Goal: Check status: Check status

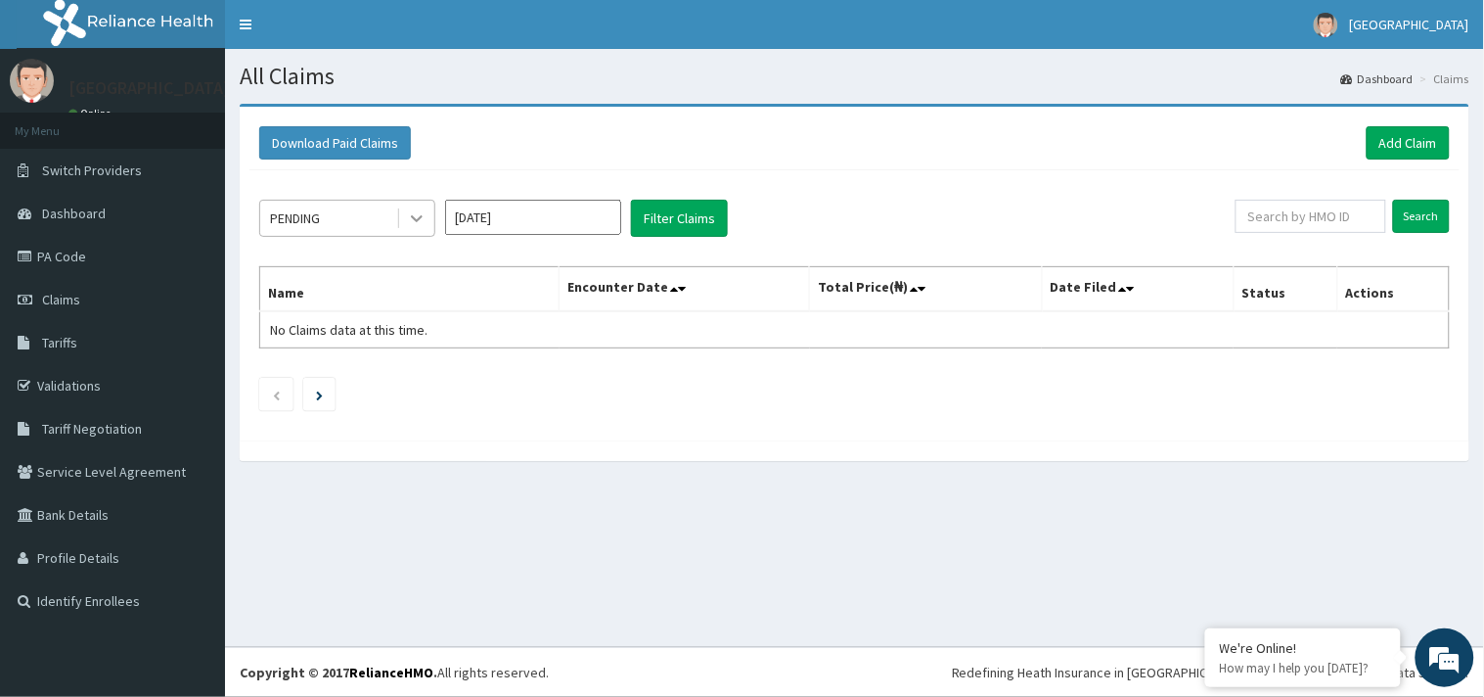
click at [418, 221] on icon at bounding box center [417, 218] width 20 height 20
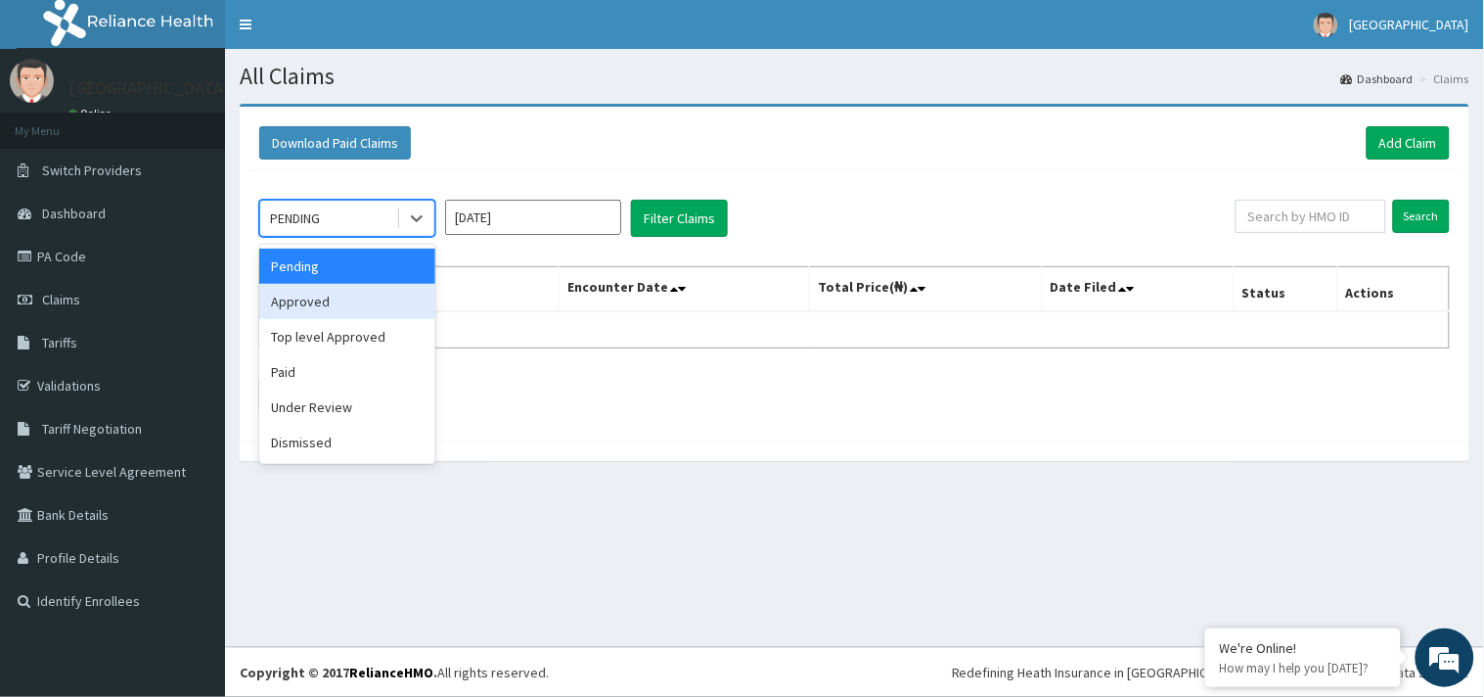
click at [366, 308] on div "Approved" at bounding box center [347, 301] width 176 height 35
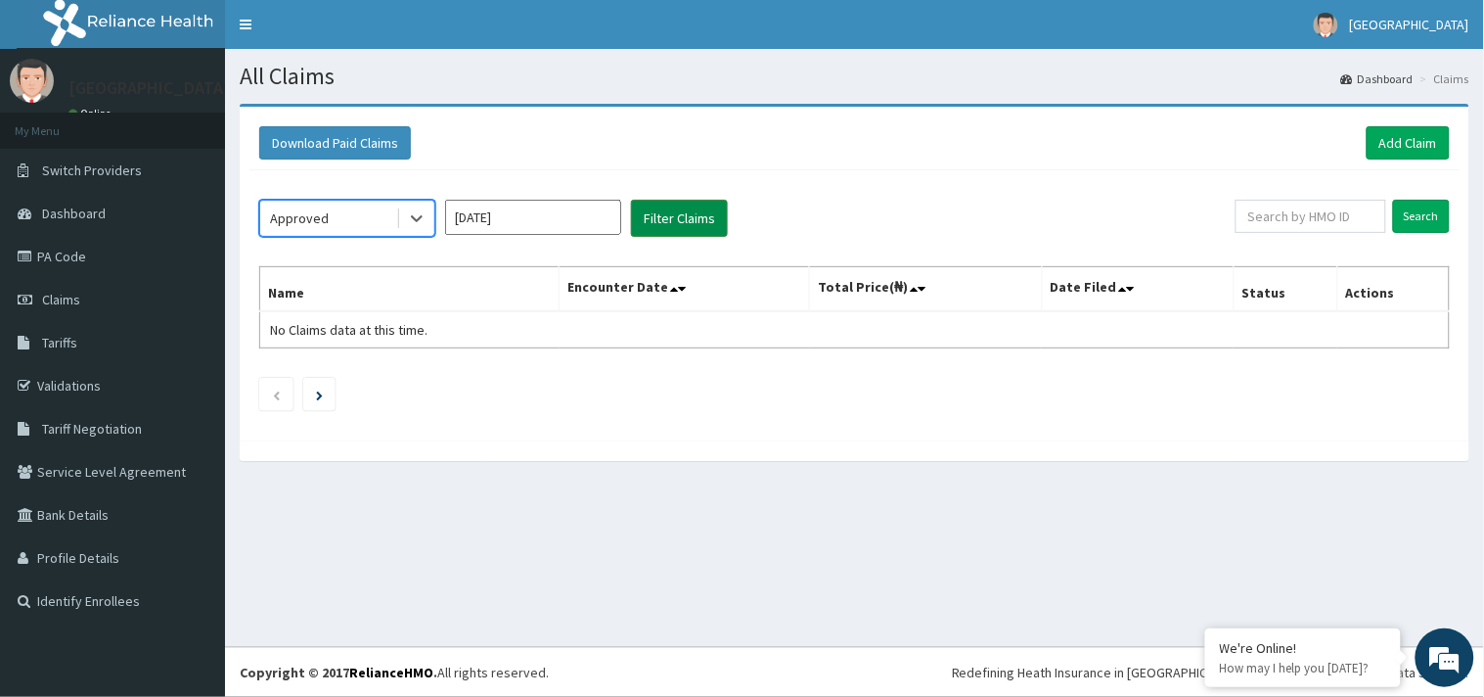
click at [657, 222] on button "Filter Claims" at bounding box center [679, 218] width 97 height 37
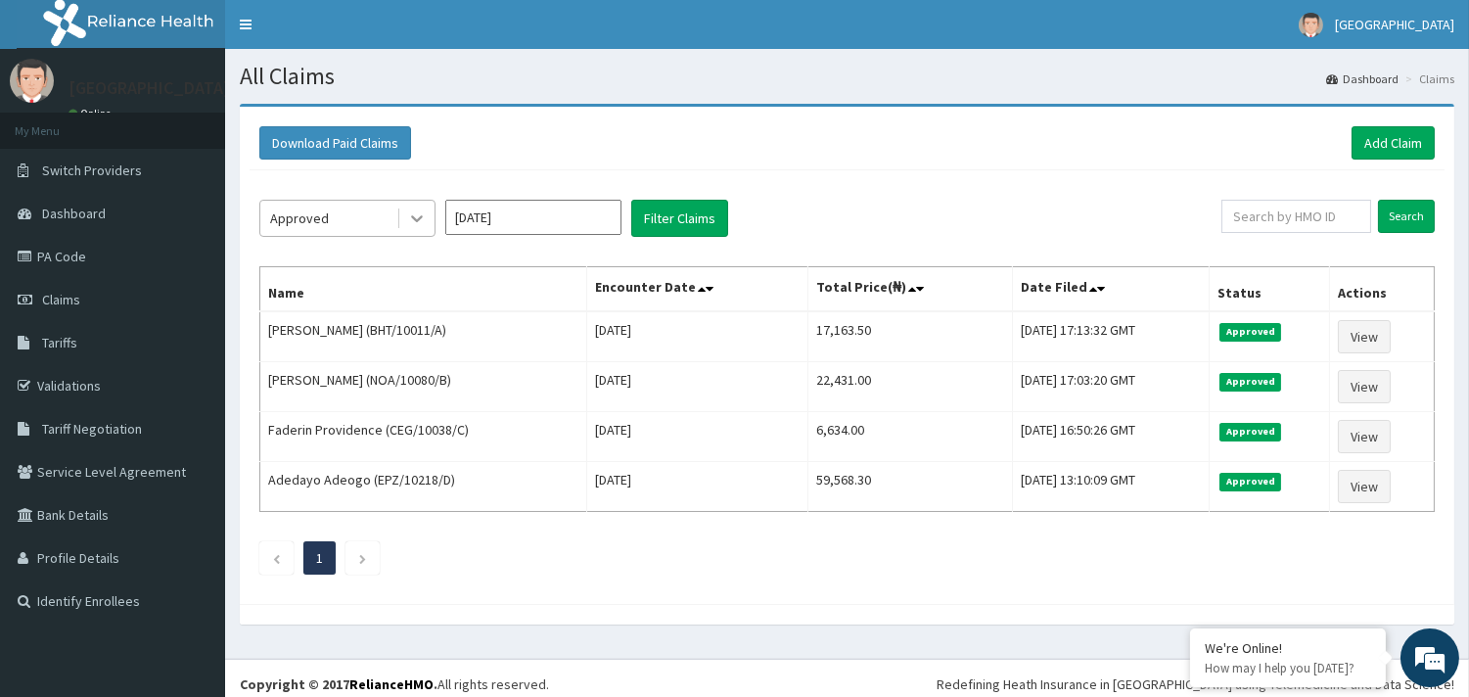
click at [426, 216] on icon at bounding box center [417, 218] width 20 height 20
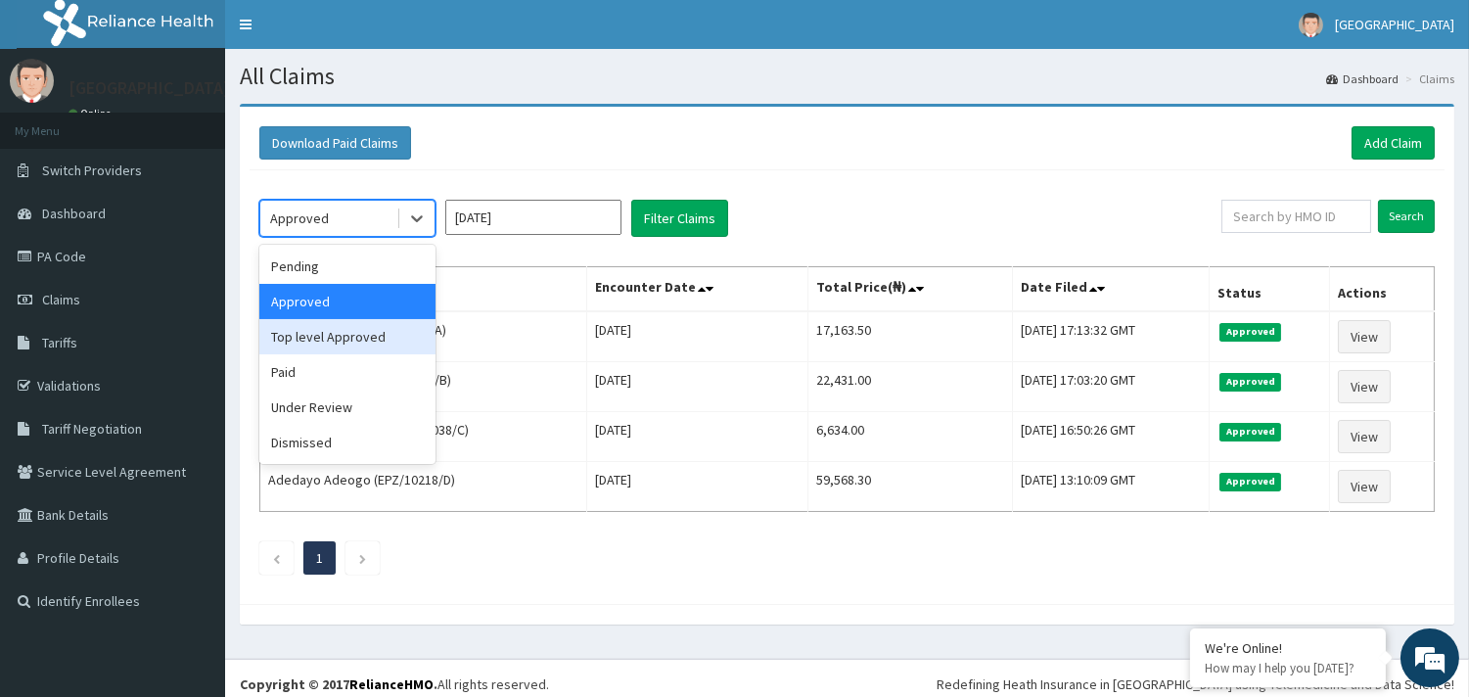
click at [365, 331] on div "Top level Approved" at bounding box center [347, 336] width 176 height 35
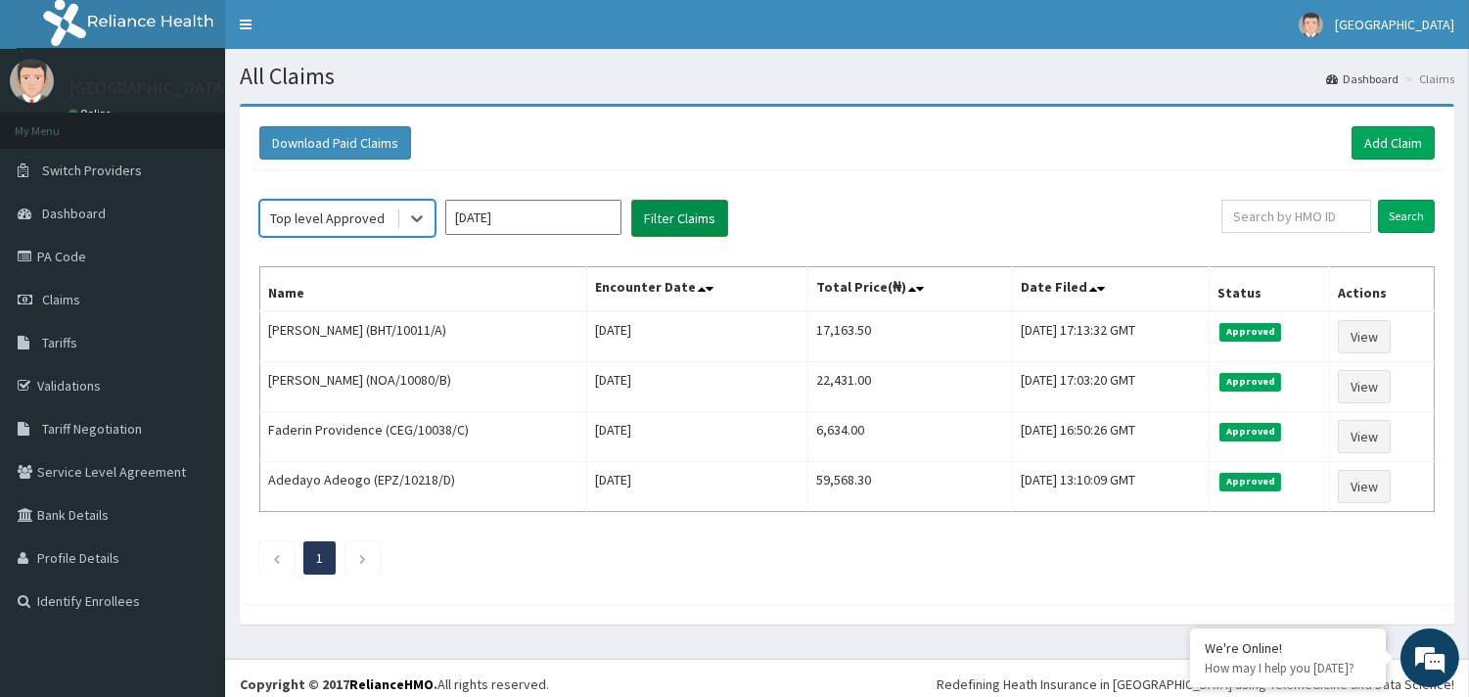
click at [666, 220] on button "Filter Claims" at bounding box center [679, 218] width 97 height 37
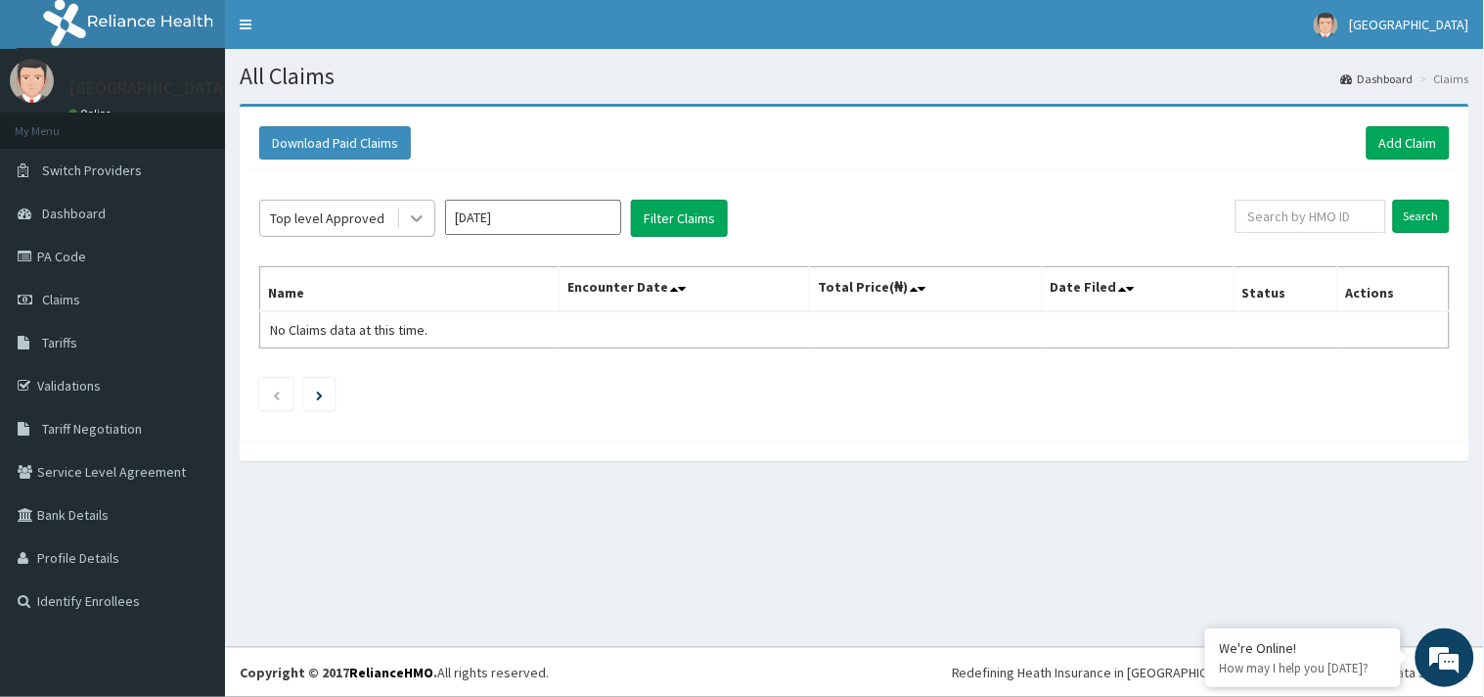
click at [427, 222] on div at bounding box center [416, 218] width 35 height 35
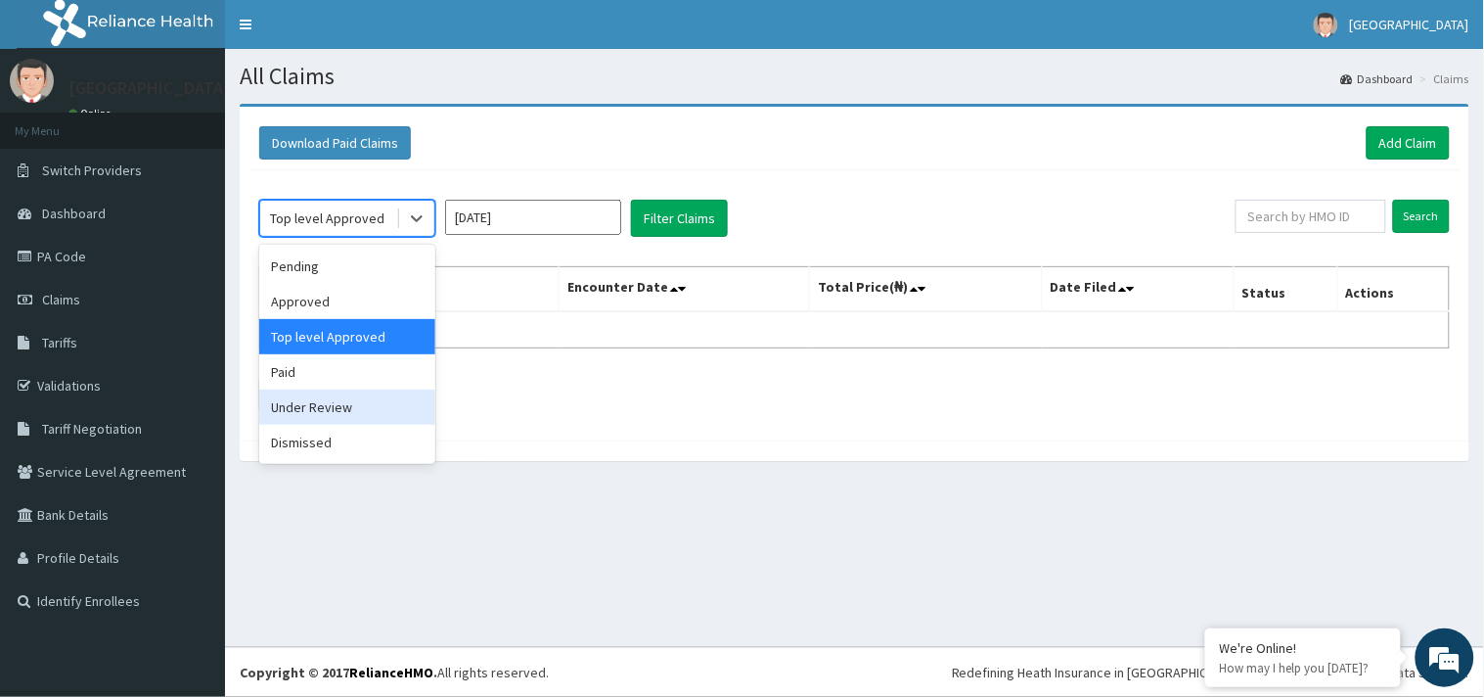
click at [364, 406] on div "Under Review" at bounding box center [347, 406] width 176 height 35
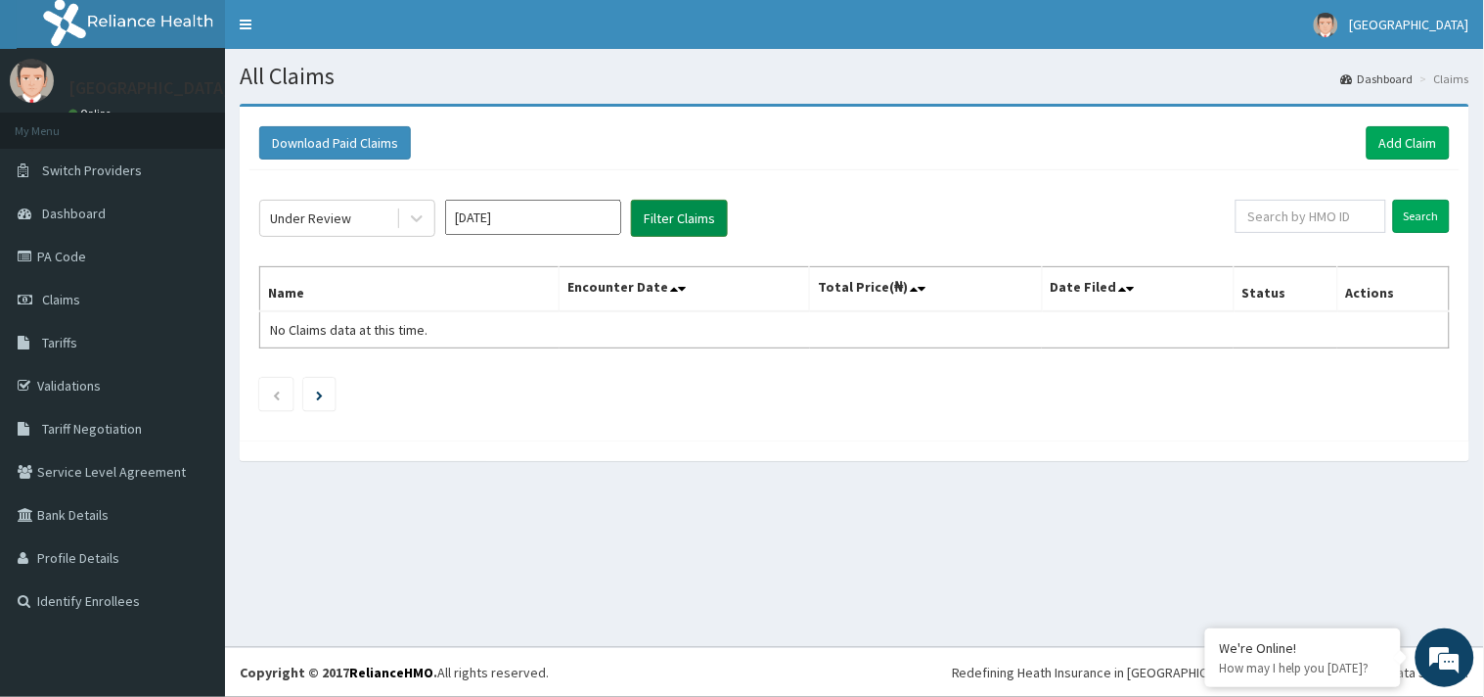
click at [651, 217] on button "Filter Claims" at bounding box center [679, 218] width 97 height 37
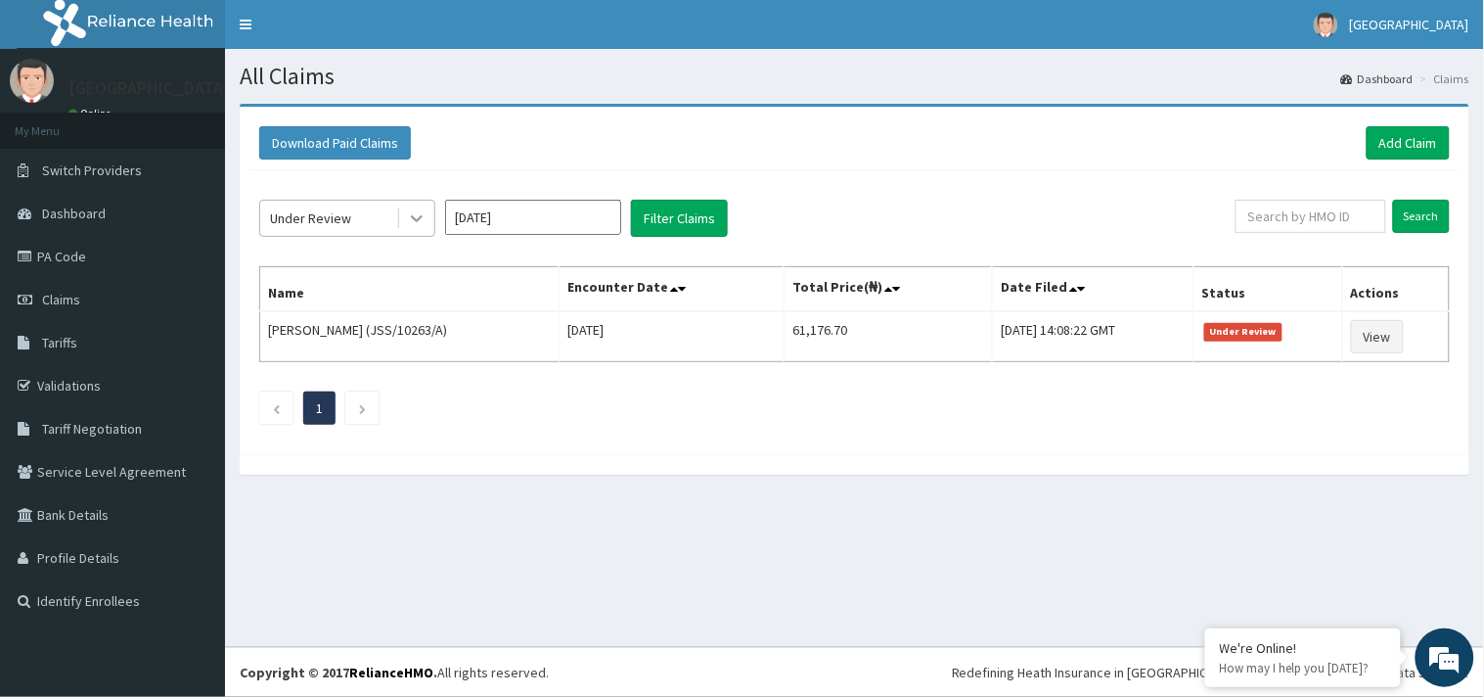
click at [424, 227] on icon at bounding box center [417, 218] width 20 height 20
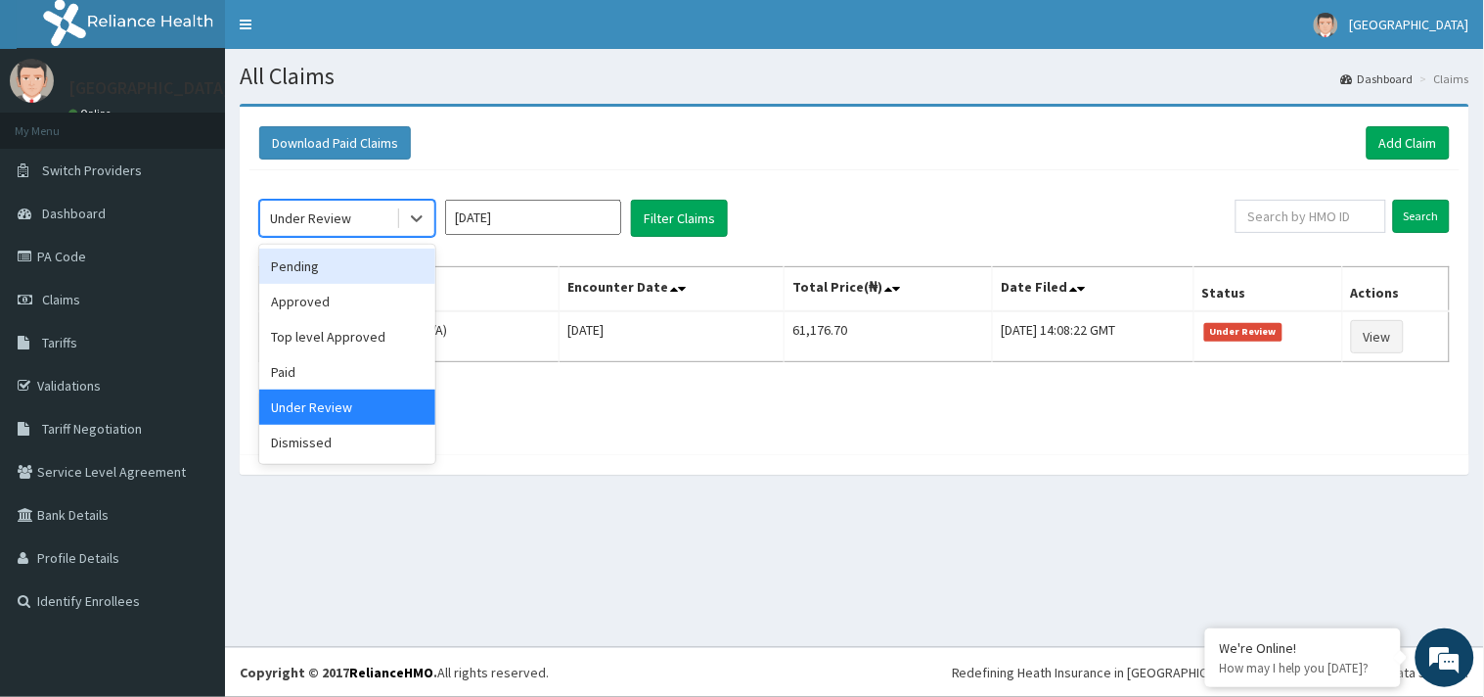
click at [370, 274] on div "Pending" at bounding box center [347, 266] width 176 height 35
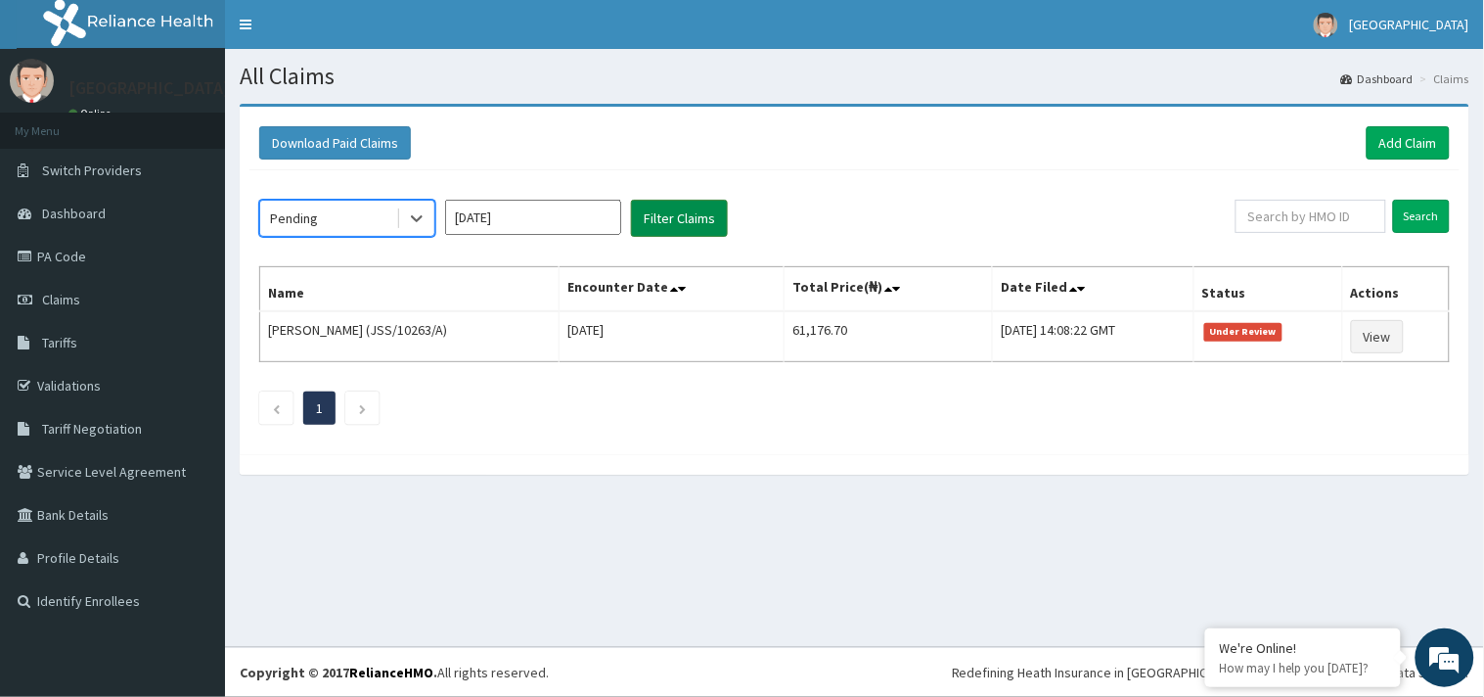
click at [698, 201] on button "Filter Claims" at bounding box center [679, 218] width 97 height 37
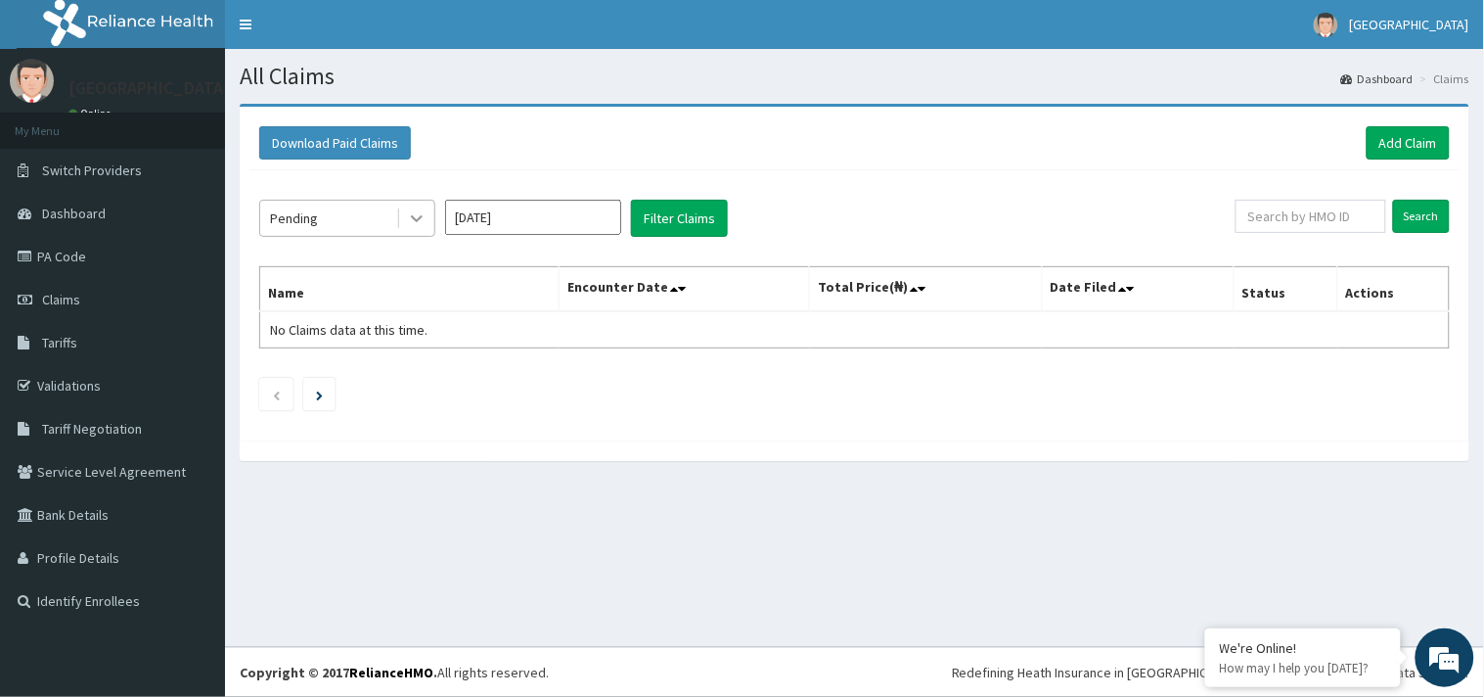
click at [422, 226] on icon at bounding box center [417, 218] width 20 height 20
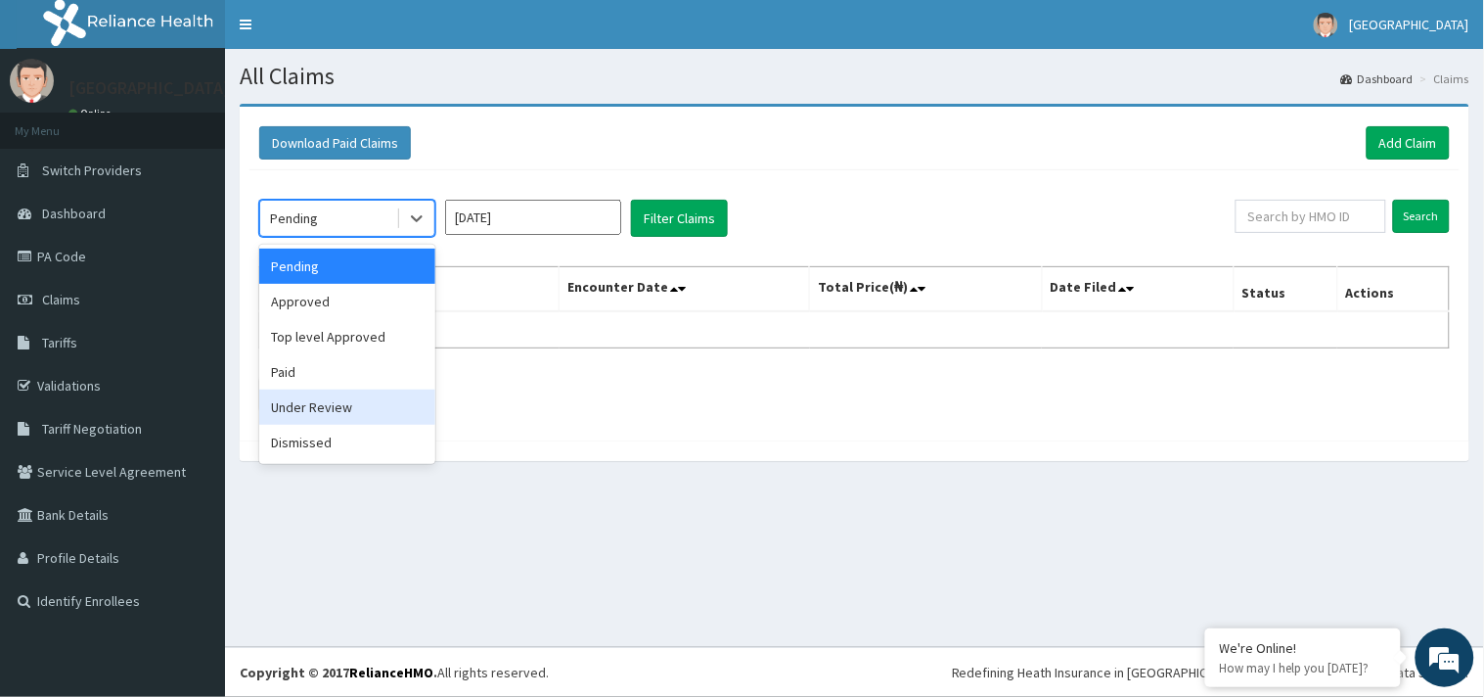
click at [313, 416] on div "Under Review" at bounding box center [347, 406] width 176 height 35
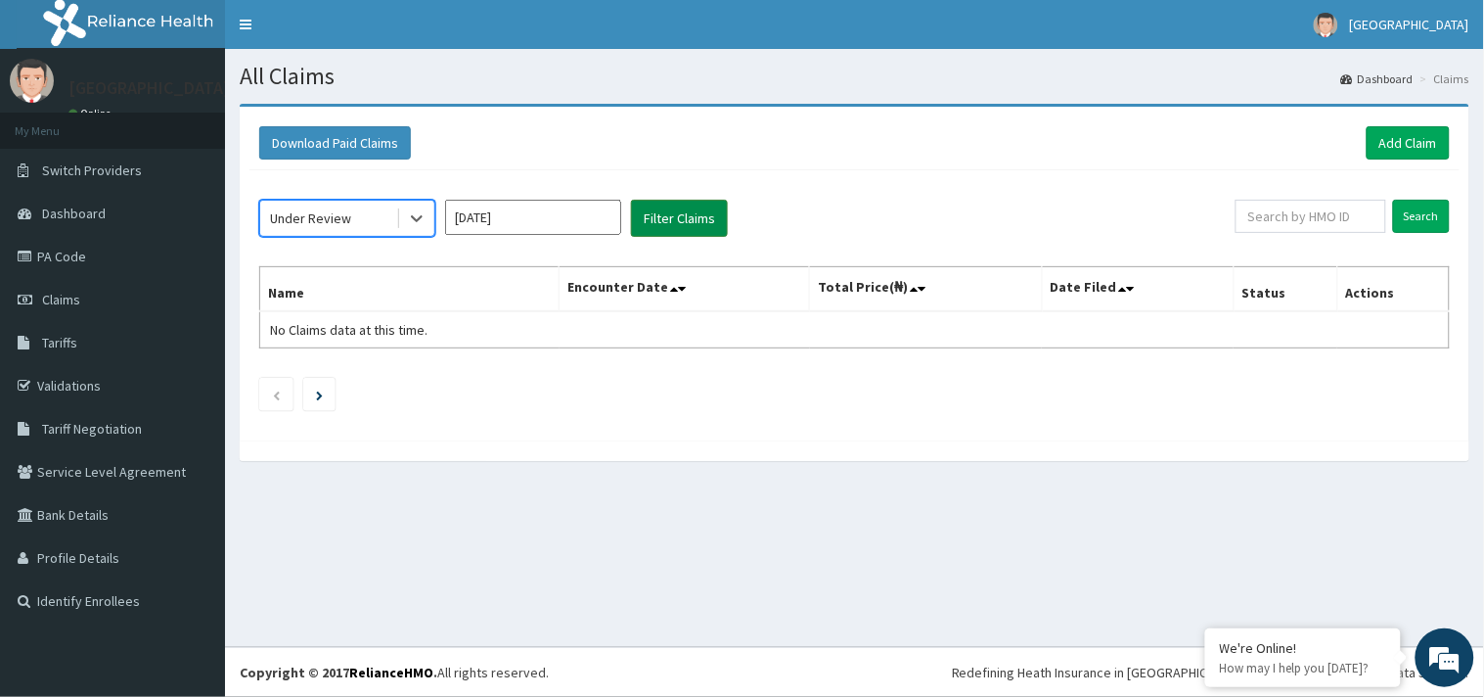
click at [651, 209] on button "Filter Claims" at bounding box center [679, 218] width 97 height 37
